Goal: Transaction & Acquisition: Subscribe to service/newsletter

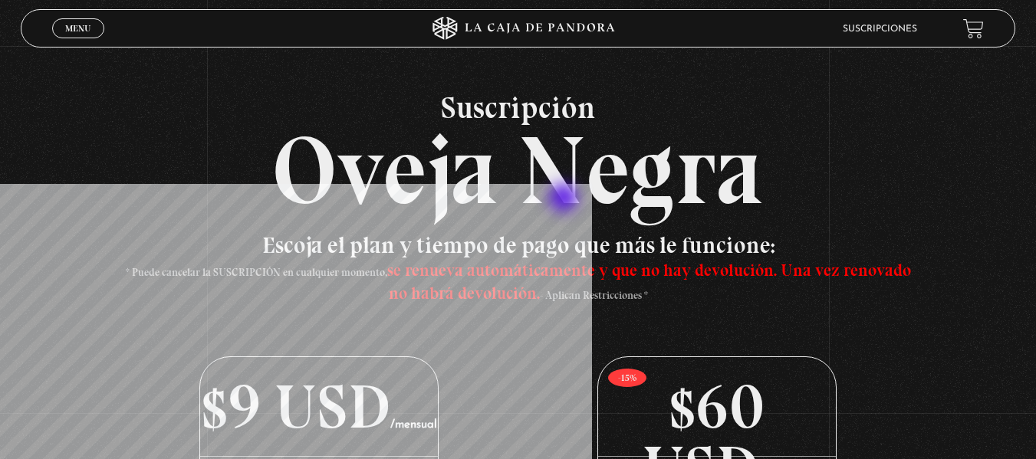
click at [565, 199] on h2 "Suscripción Oveja Negra" at bounding box center [518, 155] width 995 height 127
click at [885, 28] on link "Suscripciones" at bounding box center [880, 29] width 74 height 9
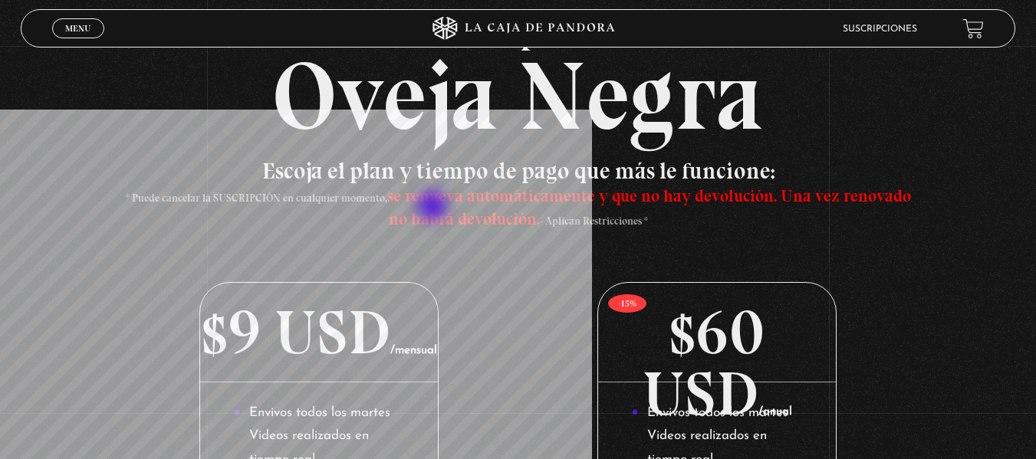
scroll to position [49, 0]
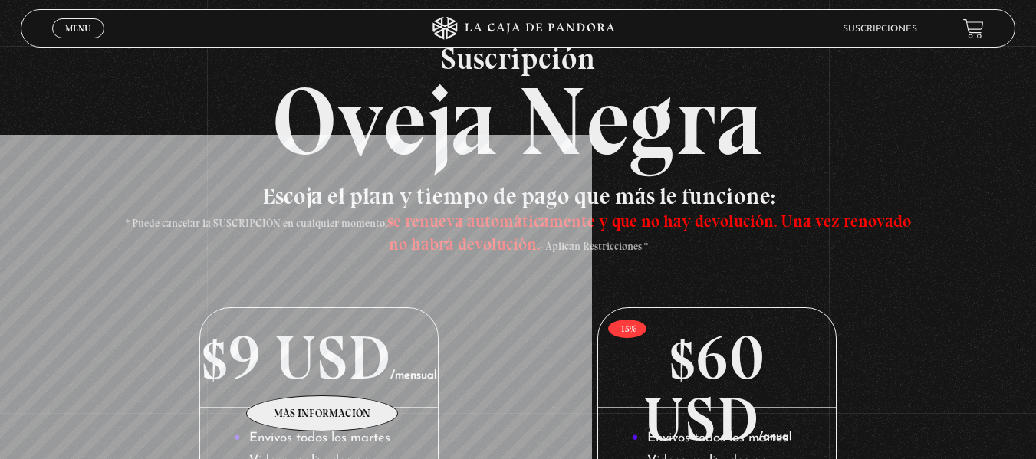
click at [323, 373] on p "$9 USD /mensual" at bounding box center [318, 358] width 237 height 100
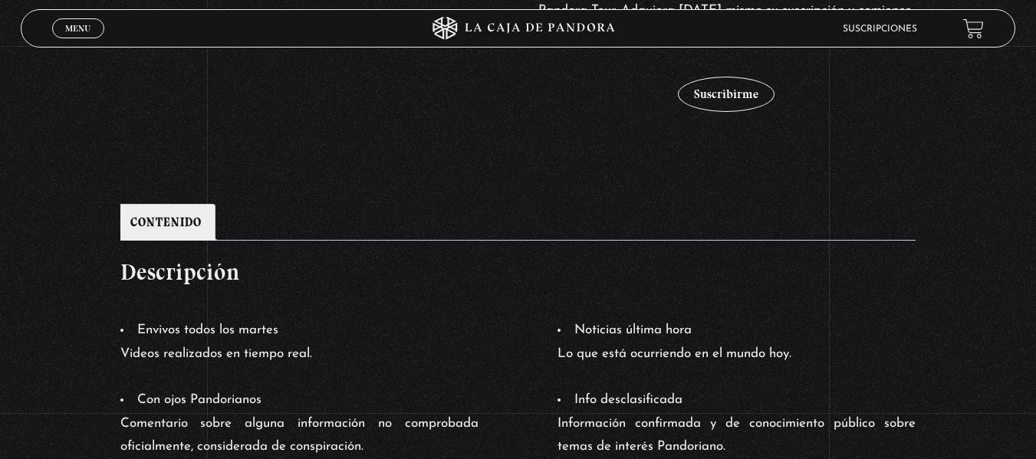
scroll to position [525, 0]
